Goal: Find contact information: Find contact information

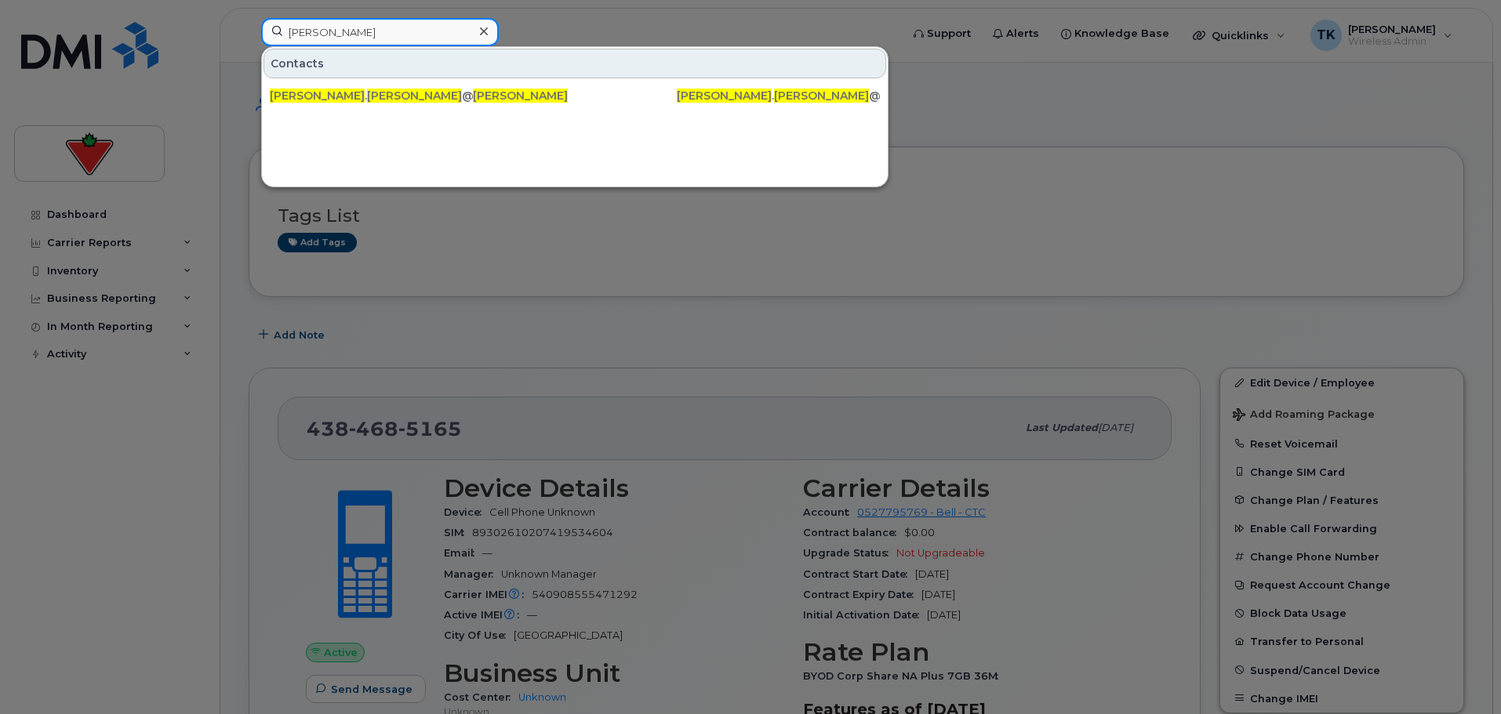
drag, startPoint x: 374, startPoint y: 29, endPoint x: 77, endPoint y: 27, distance: 297.2
click at [249, 27] on div "Ulysses Ayson Contacts ulysses . ayson @fglsports.com Ulysses Ayson Ulysses . A…" at bounding box center [576, 35] width 654 height 35
paste input "Suchita Chauha"
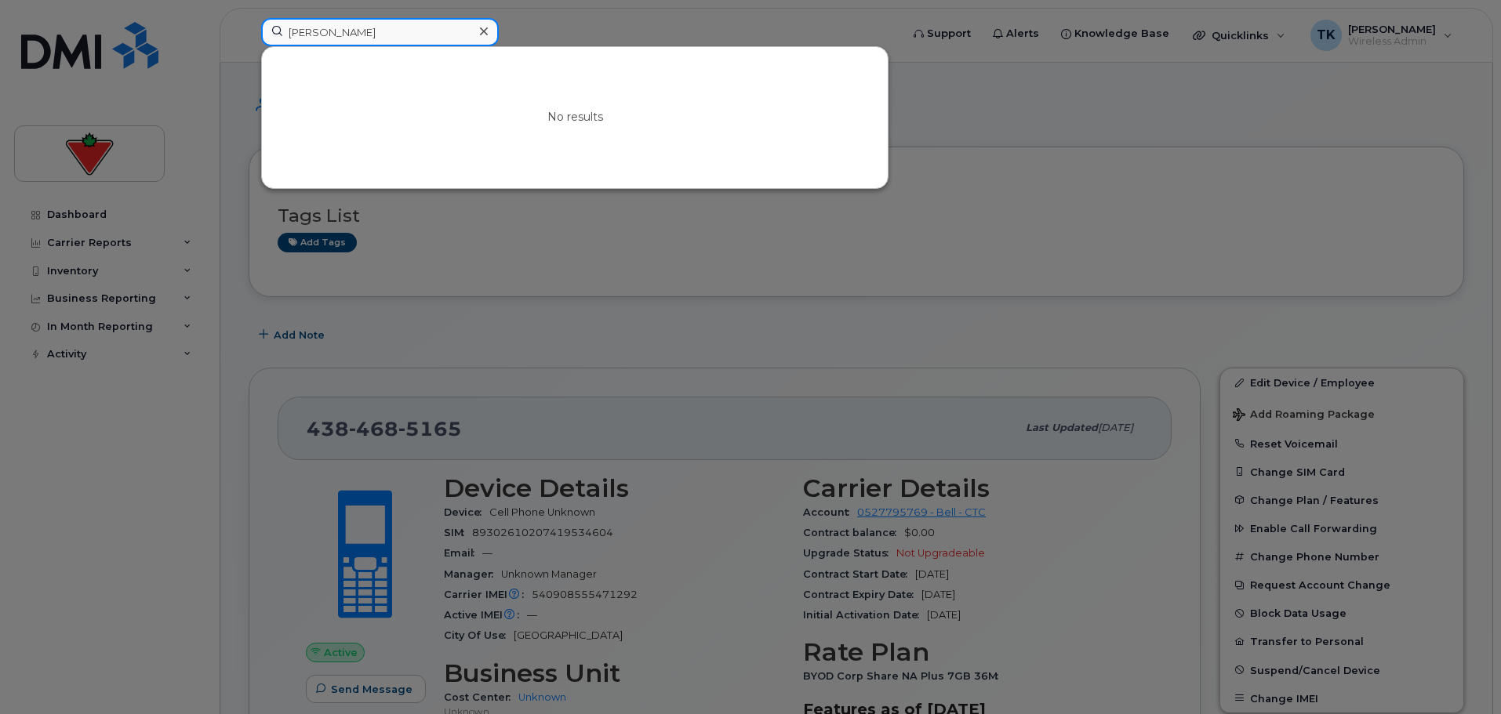
paste input "Lindsay Evans"
drag, startPoint x: 423, startPoint y: 28, endPoint x: 38, endPoint y: 31, distance: 385.0
click at [249, 31] on div "Suchita Chauhan No results" at bounding box center [576, 35] width 654 height 35
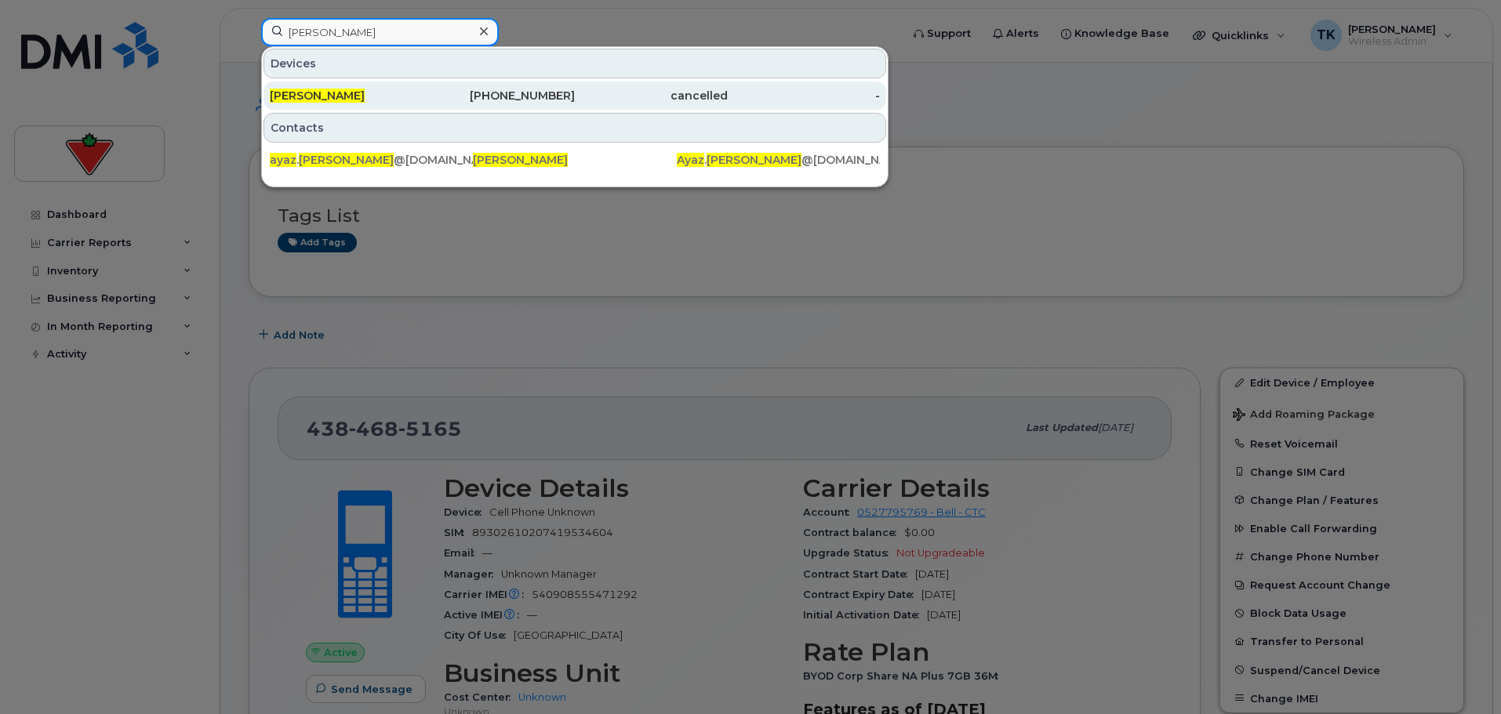
type input "ayaz karim"
click at [360, 93] on div "[PERSON_NAME]" at bounding box center [346, 96] width 153 height 16
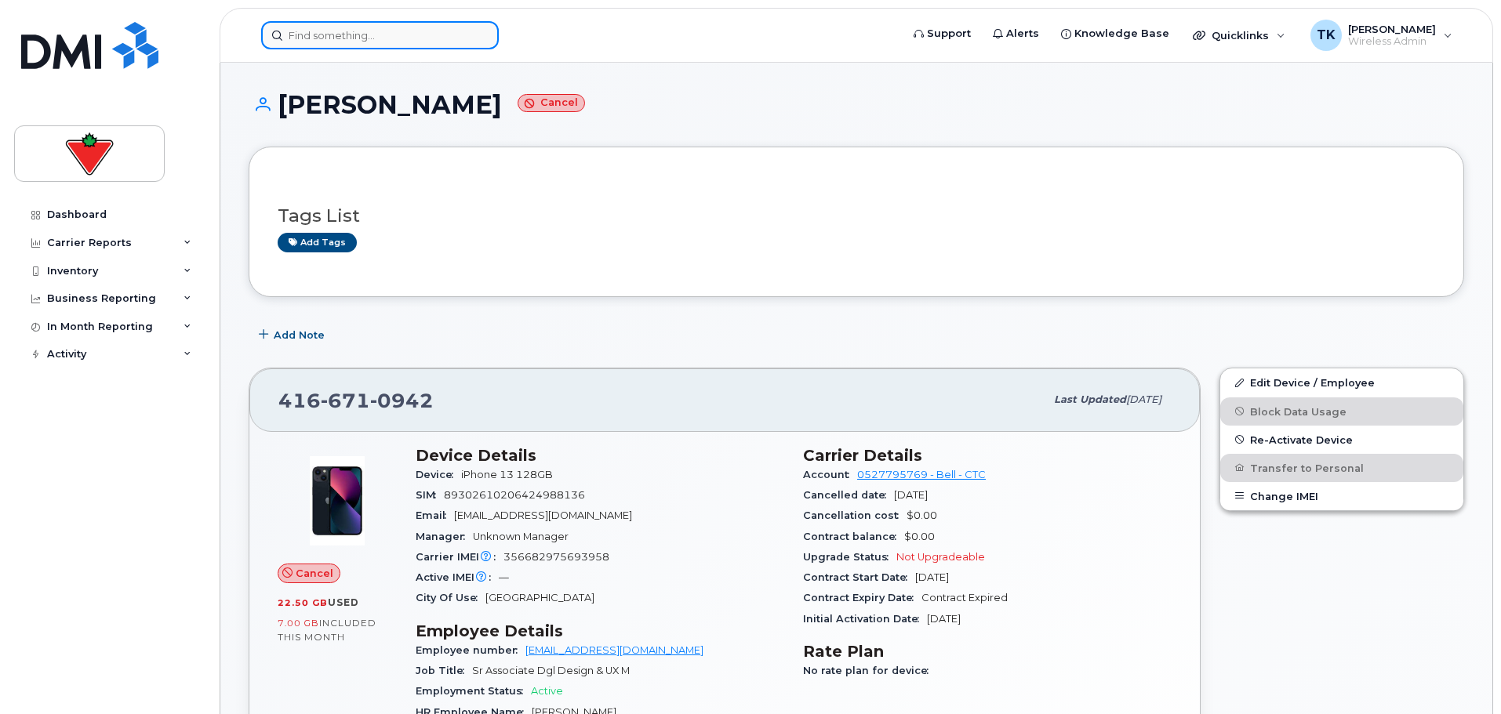
click at [376, 31] on input at bounding box center [380, 35] width 238 height 28
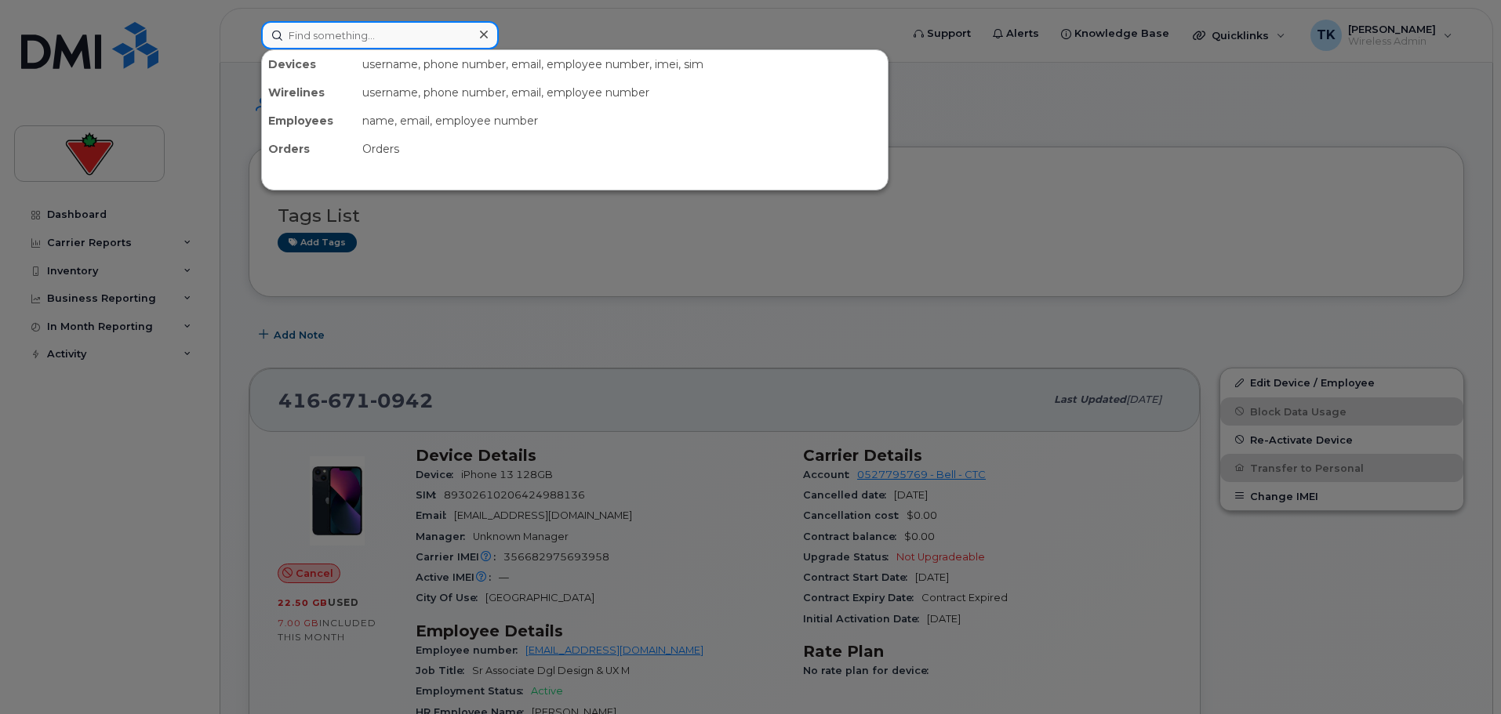
paste input "[PERSON_NAME]"
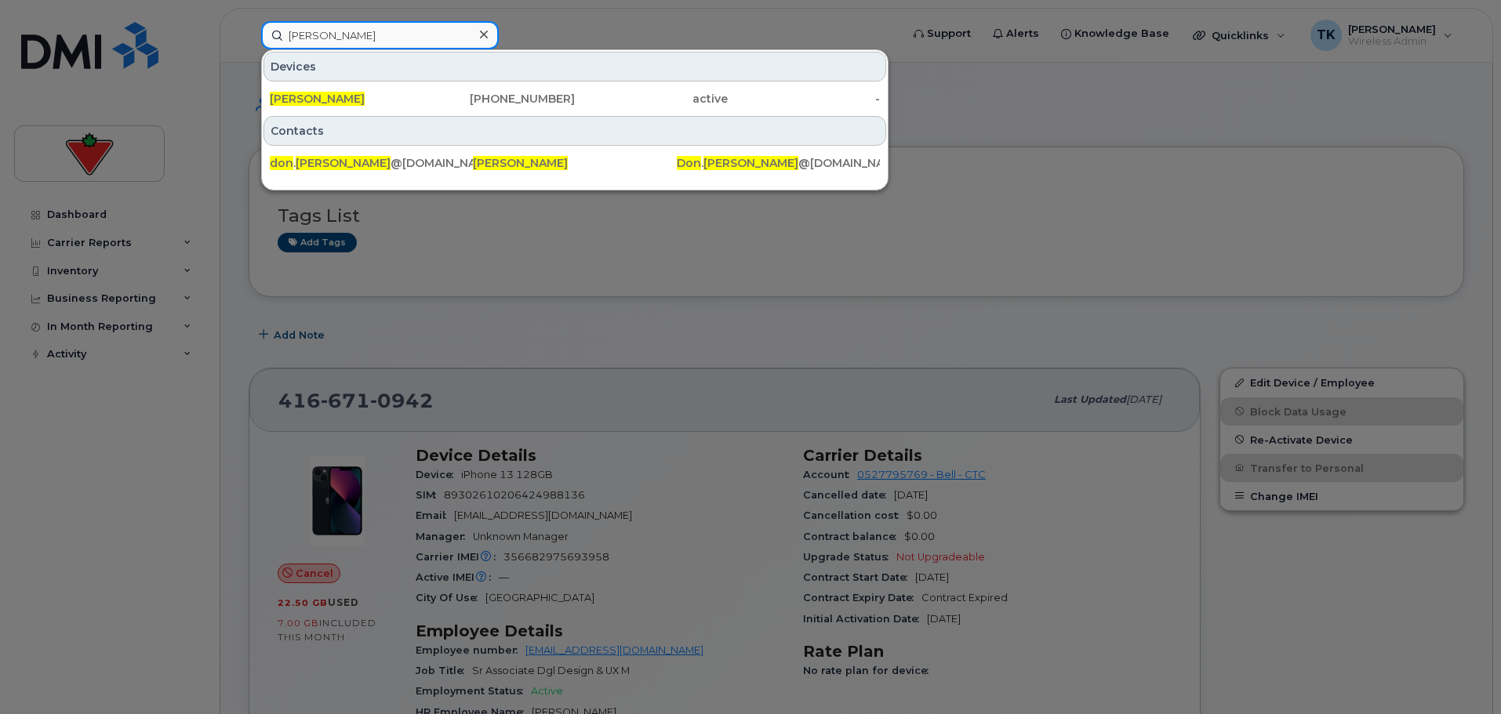
type input "[PERSON_NAME]"
